Goal: Navigation & Orientation: Find specific page/section

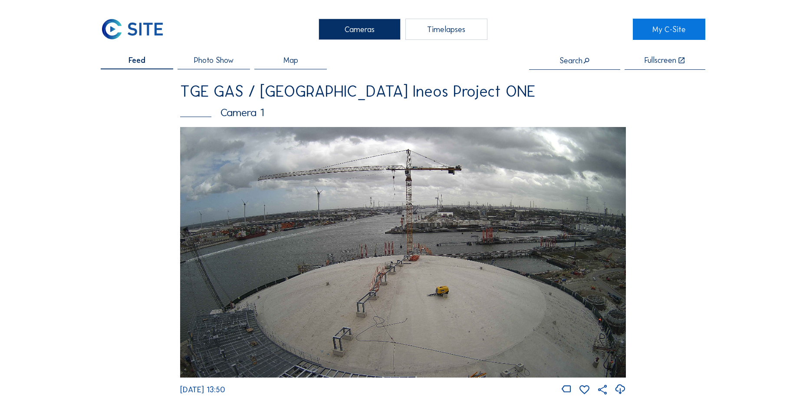
scroll to position [434, 0]
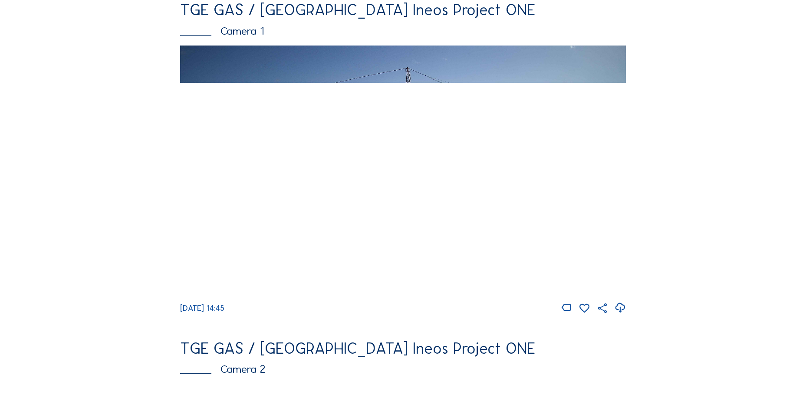
scroll to position [174, 0]
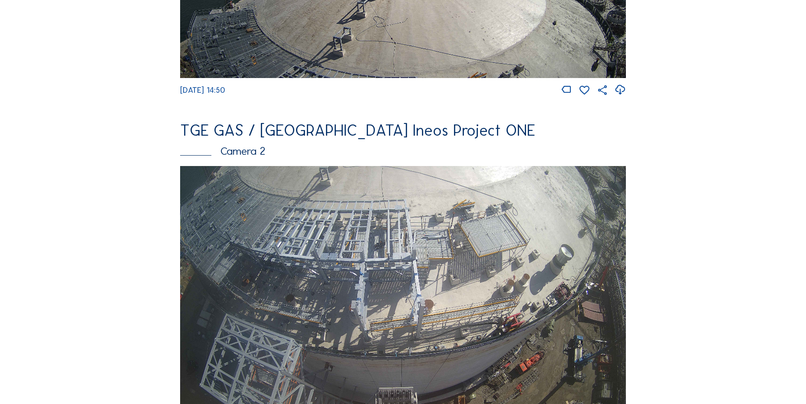
scroll to position [304, 0]
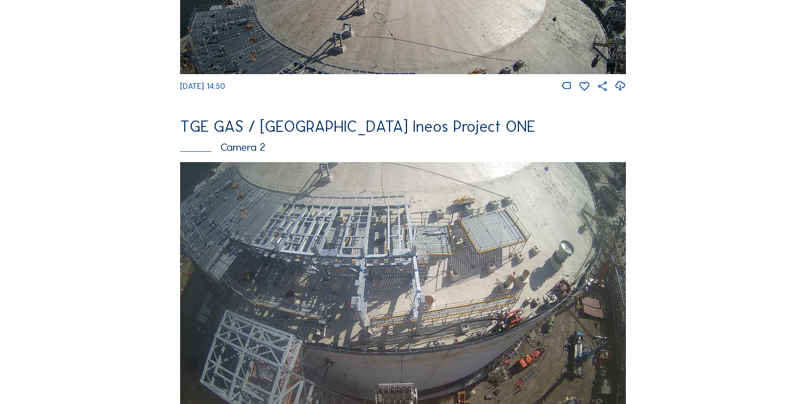
click at [619, 87] on icon at bounding box center [620, 86] width 12 height 14
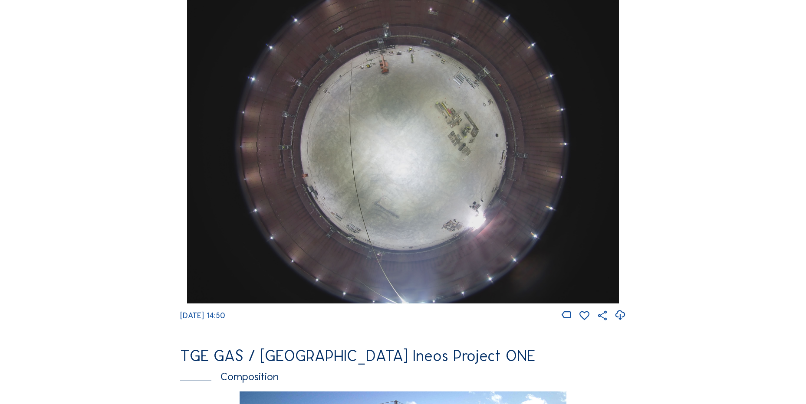
scroll to position [868, 0]
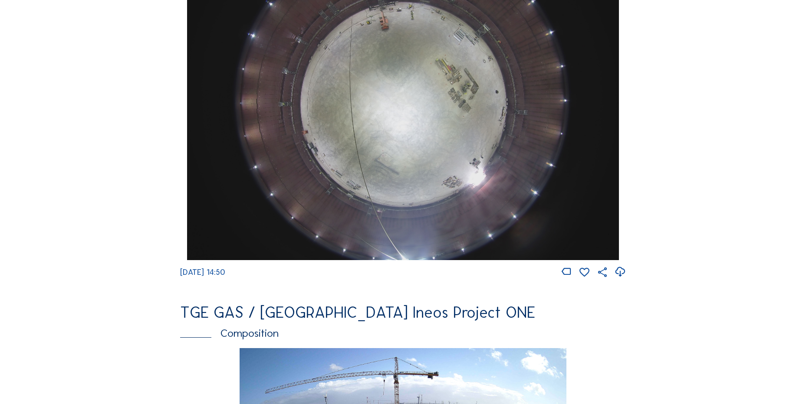
drag, startPoint x: 621, startPoint y: 274, endPoint x: 618, endPoint y: 270, distance: 4.9
click at [620, 274] on icon at bounding box center [620, 272] width 12 height 14
drag, startPoint x: 94, startPoint y: 216, endPoint x: 102, endPoint y: 201, distance: 16.7
click at [94, 215] on div "Cameras Timelapses My C-Site Feed Photo Show Map Search Fullscreen TGE GAS / [G…" at bounding box center [403, 101] width 806 height 1938
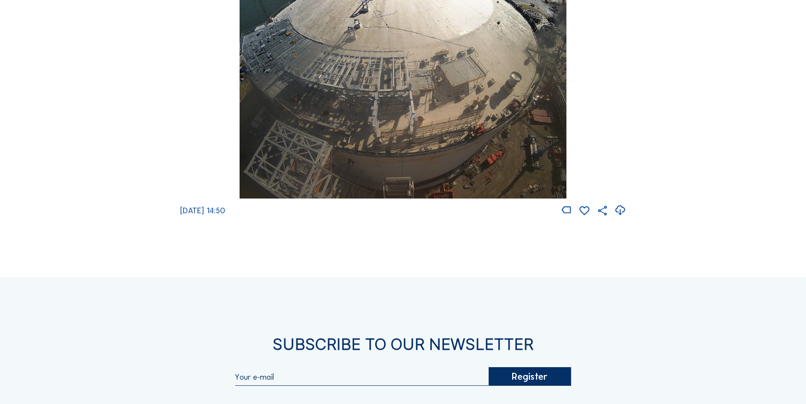
scroll to position [1215, 0]
